Goal: Find specific page/section: Find specific page/section

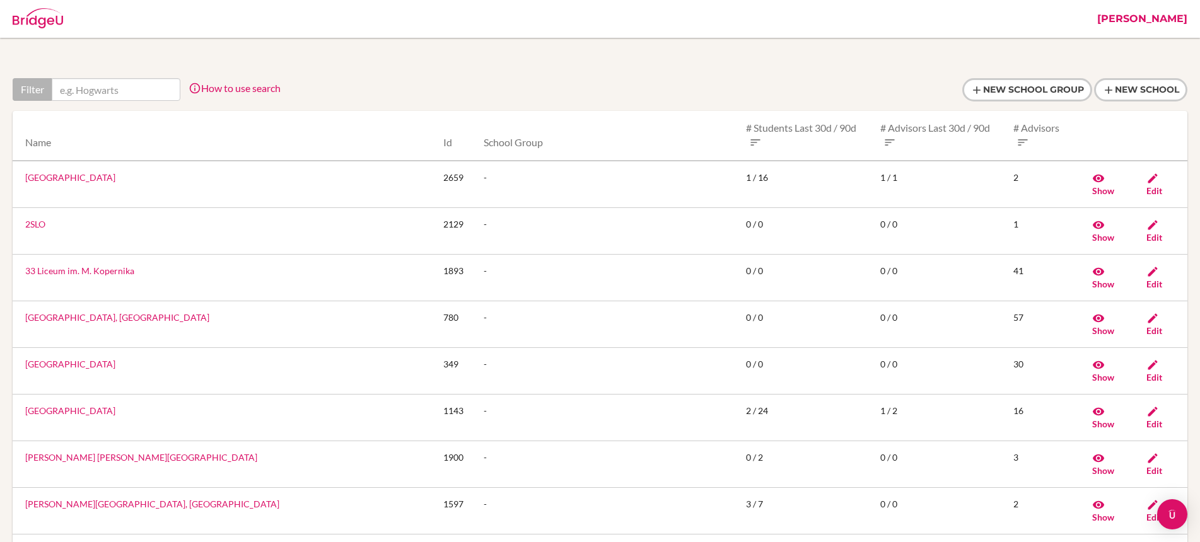
click at [1165, 17] on link "[PERSON_NAME]" at bounding box center [1142, 19] width 103 height 38
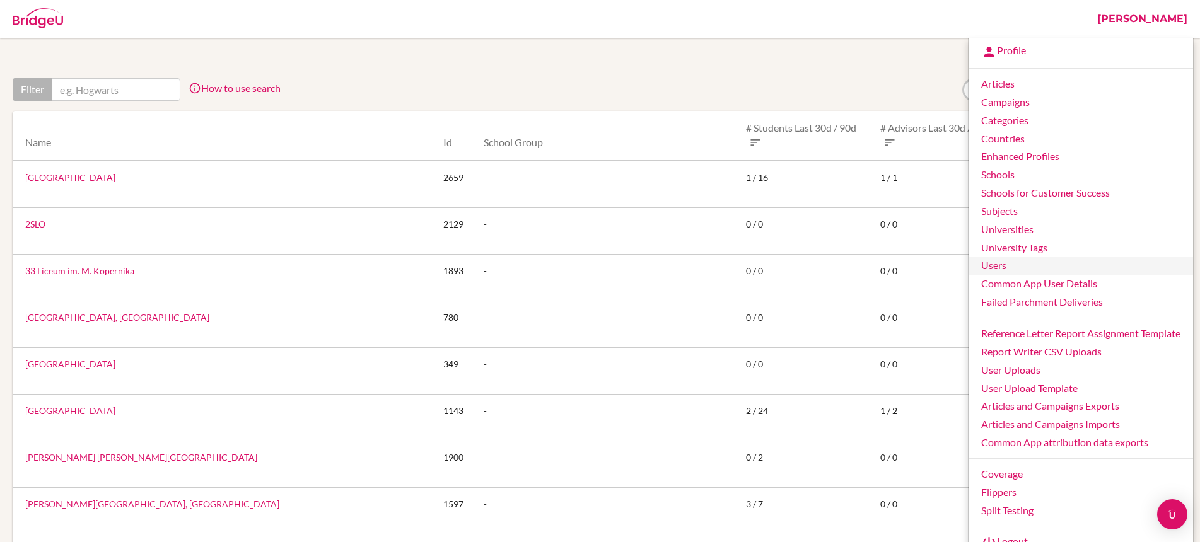
click at [1016, 266] on link "Users" at bounding box center [1081, 266] width 225 height 18
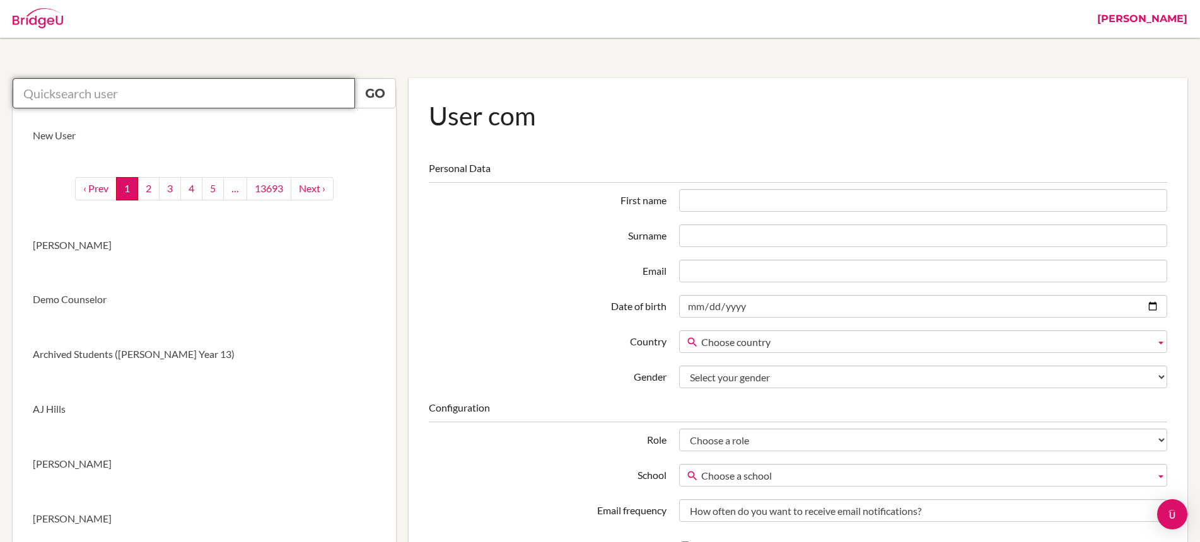
click at [255, 95] on input "text" at bounding box center [184, 93] width 342 height 30
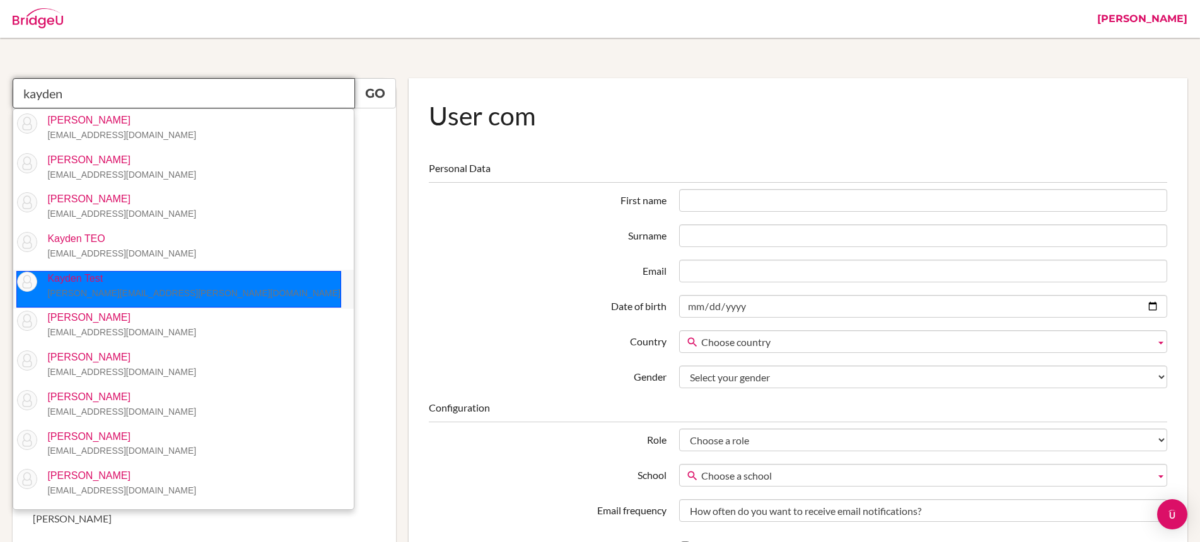
click at [148, 296] on small "[PERSON_NAME][EMAIL_ADDRESS][PERSON_NAME][DOMAIN_NAME]" at bounding box center [193, 293] width 293 height 10
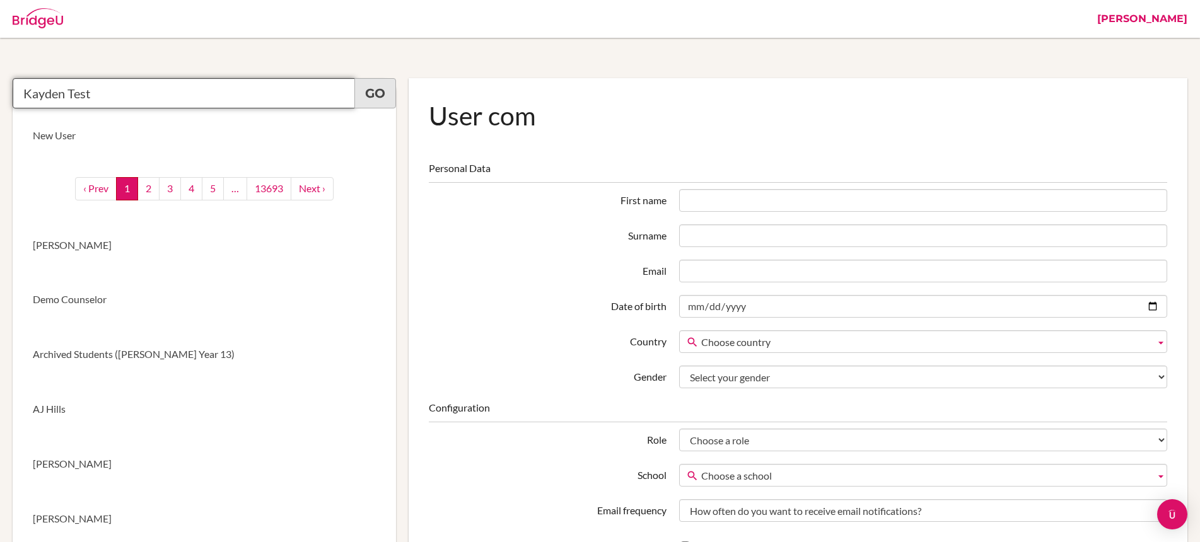
type input "Kayden Test"
click at [368, 90] on link "Go" at bounding box center [375, 93] width 42 height 30
